Goal: Task Accomplishment & Management: Manage account settings

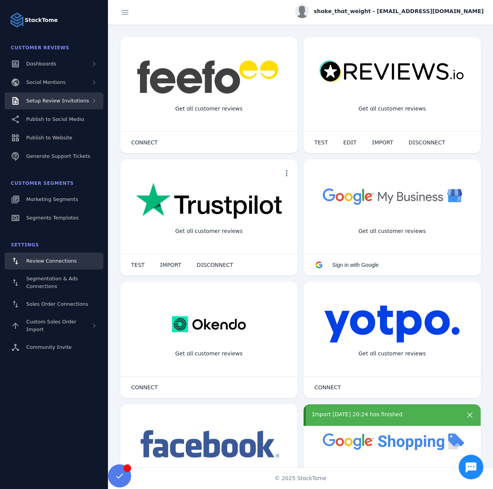
click at [73, 106] on div "Setup Review Invitations" at bounding box center [54, 100] width 99 height 17
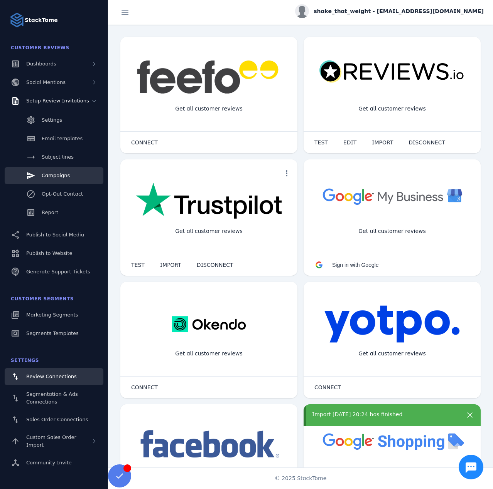
click at [65, 171] on link "Campaigns" at bounding box center [54, 175] width 99 height 17
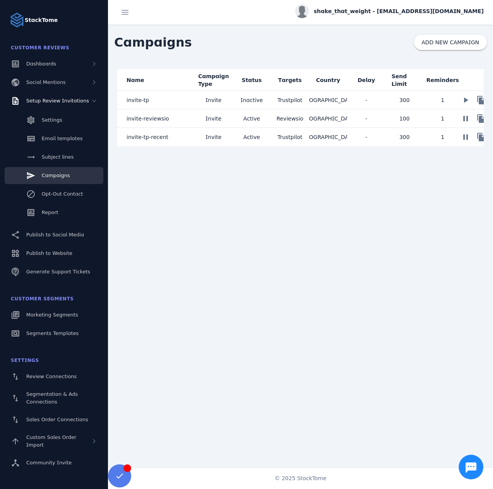
click at [170, 118] on mat-cell "invite-reviewsio" at bounding box center [155, 118] width 77 height 18
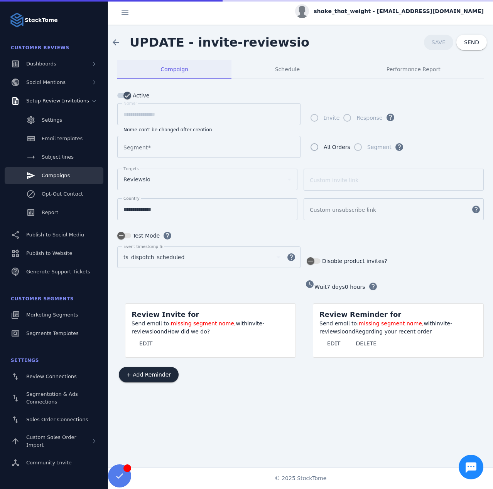
type input "**********"
click at [412, 67] on span "Performance Report" at bounding box center [413, 69] width 54 height 5
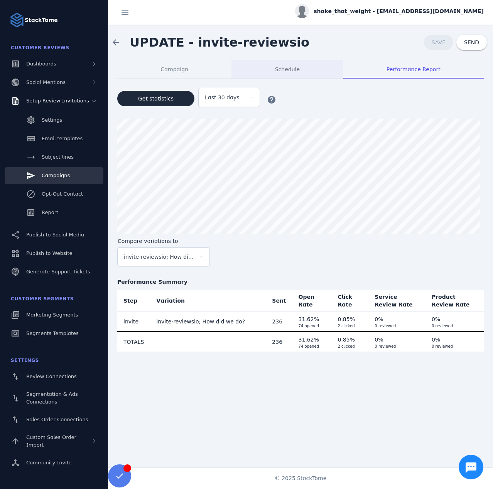
click at [277, 75] on span "Schedule" at bounding box center [287, 69] width 25 height 18
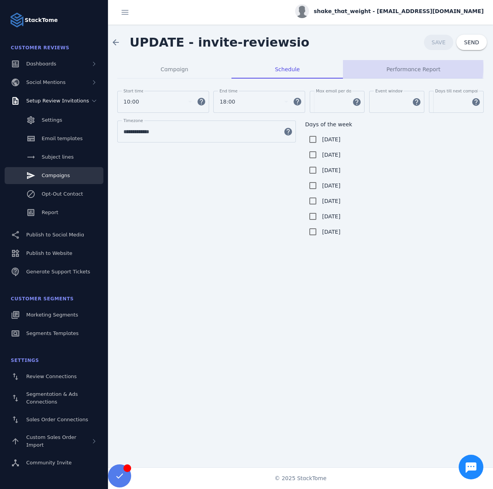
click at [403, 67] on span "Performance Report" at bounding box center [413, 69] width 54 height 5
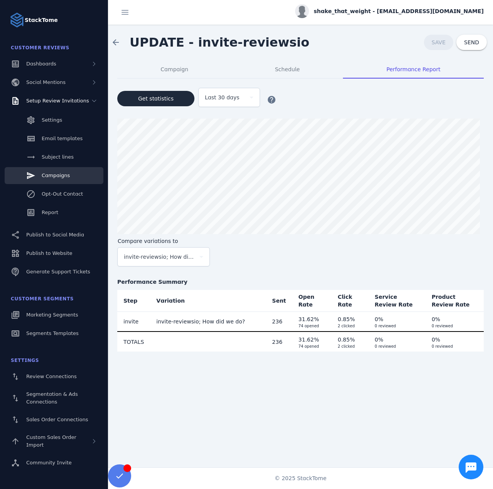
click at [419, 8] on span "shake_that_weight - cs_shake_that_weight@stacktome.com" at bounding box center [398, 11] width 170 height 8
click at [434, 72] on button "Sign out" at bounding box center [455, 74] width 55 height 18
